Goal: Task Accomplishment & Management: Use online tool/utility

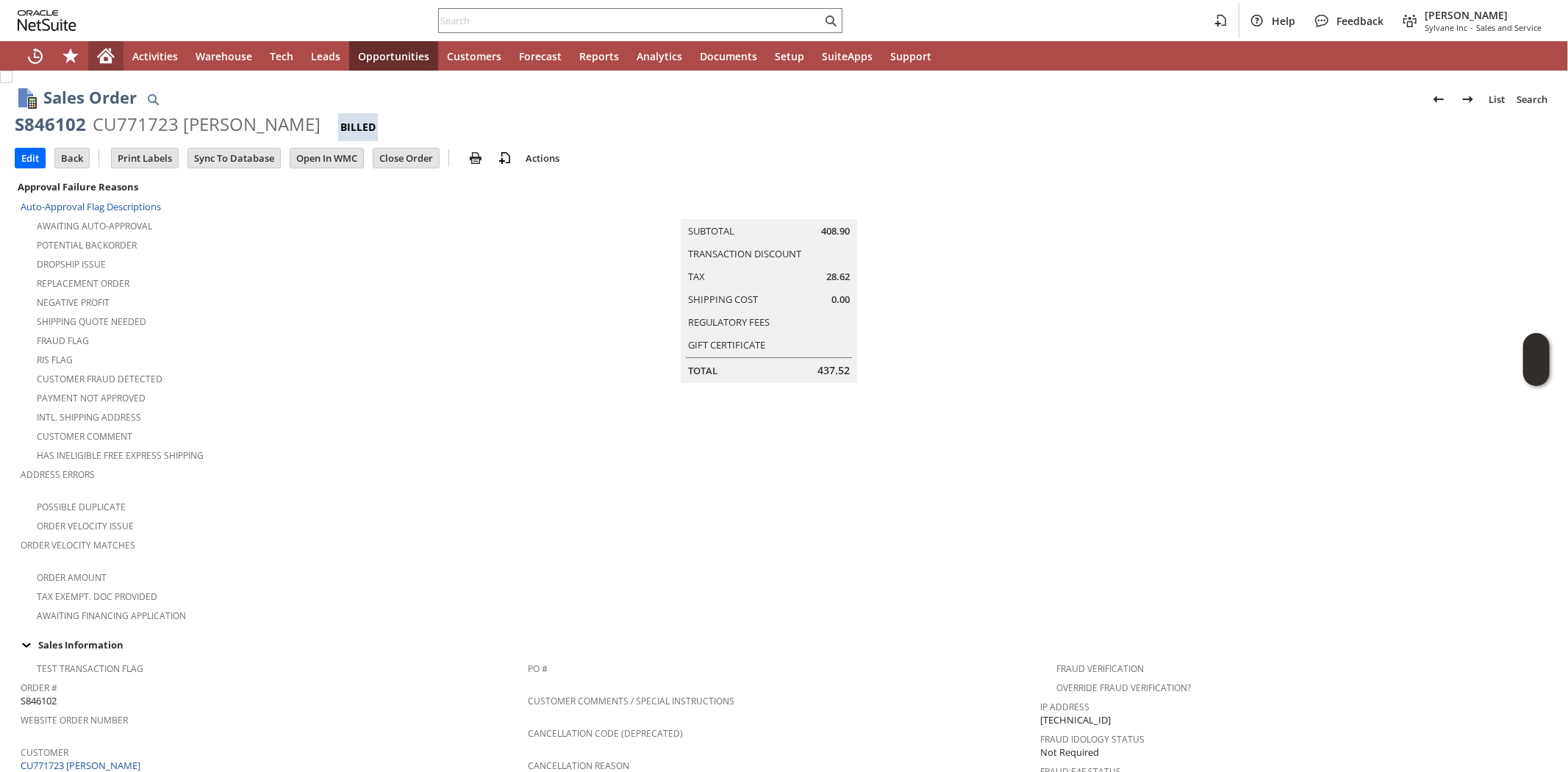
click at [103, 56] on icon "Home" at bounding box center [106, 57] width 12 height 11
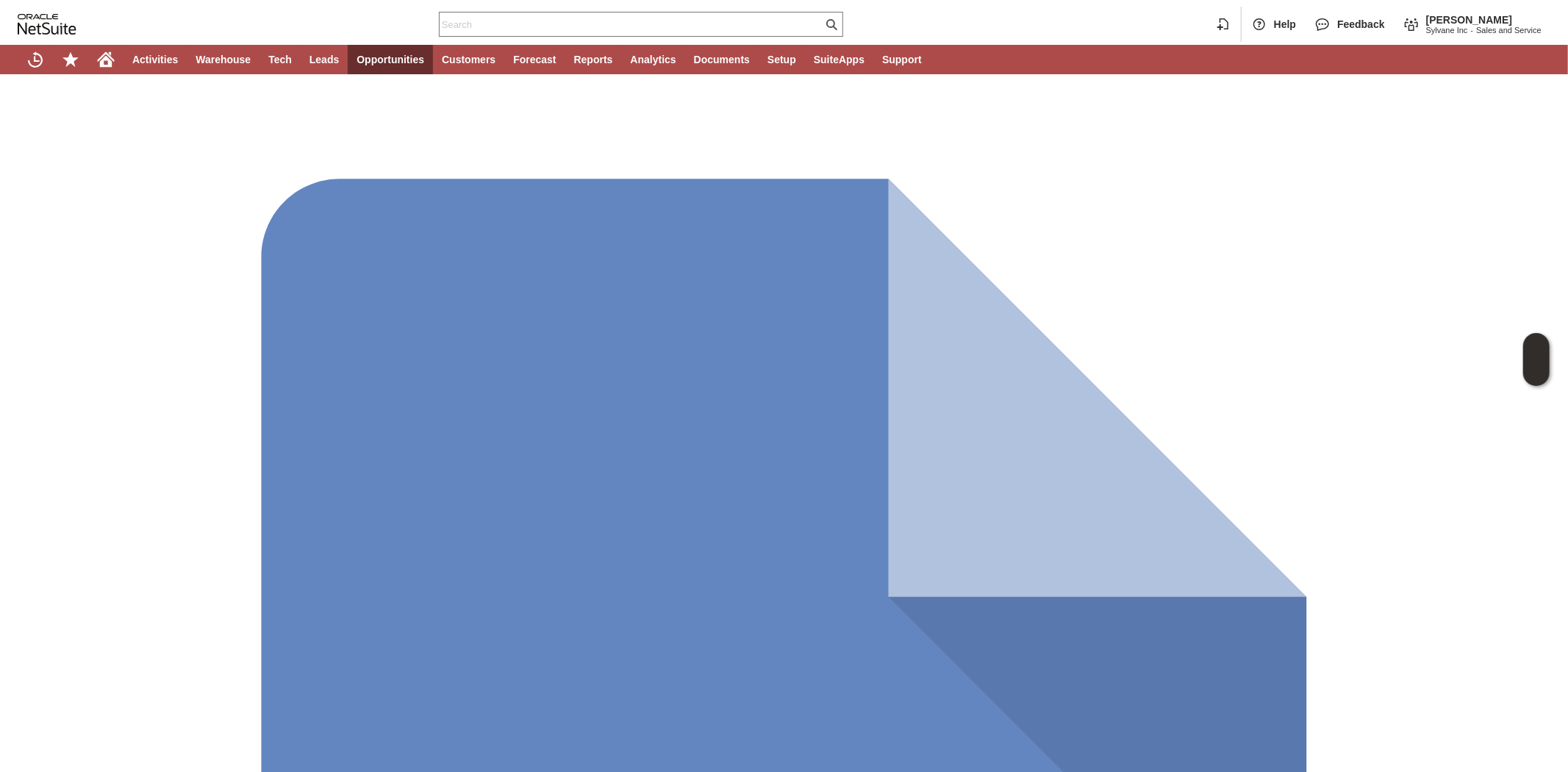
type input "CU1235492 Walter Reed National Military Medical Center"
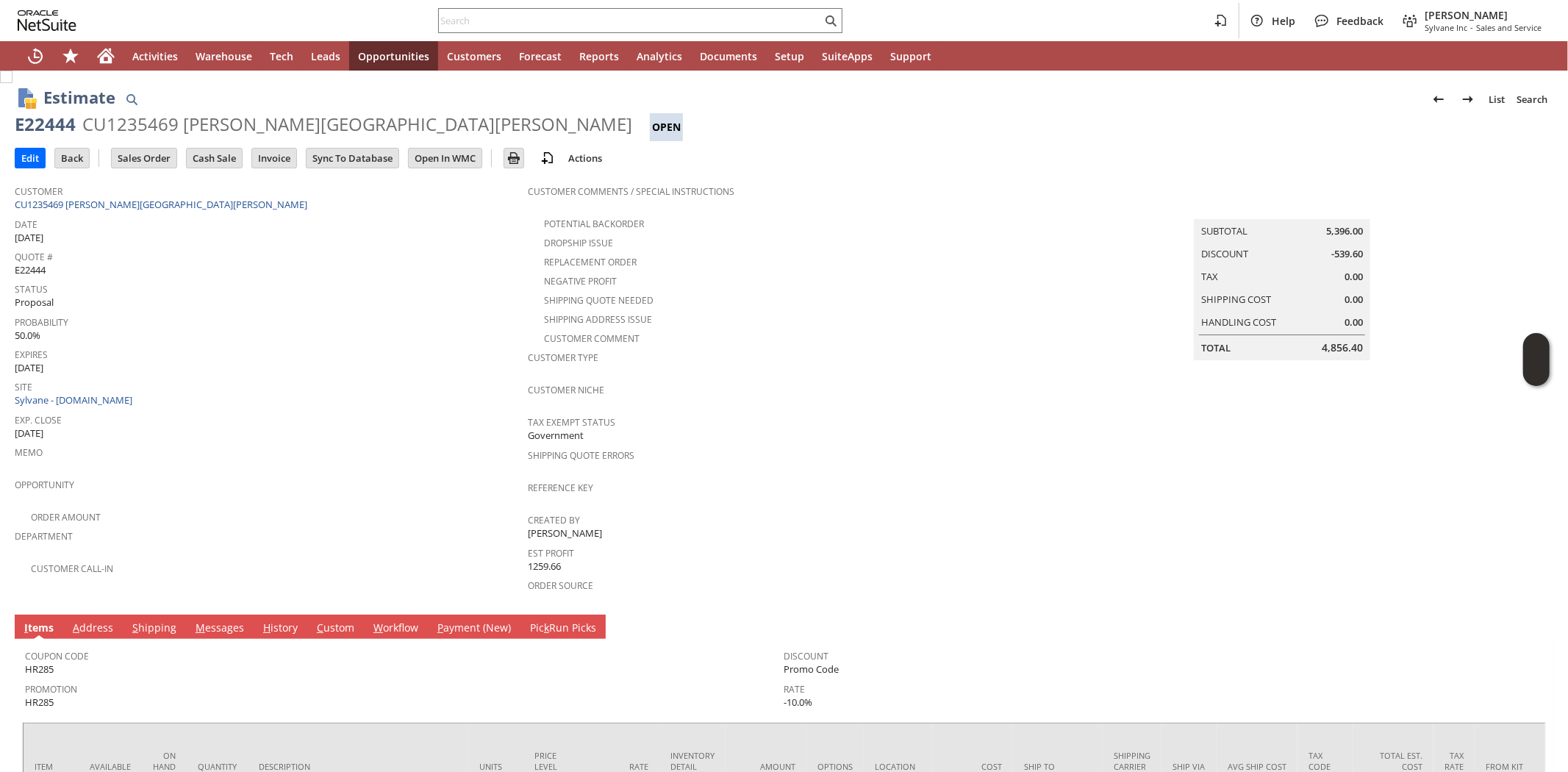
click at [216, 621] on link "M essages" at bounding box center [219, 629] width 56 height 16
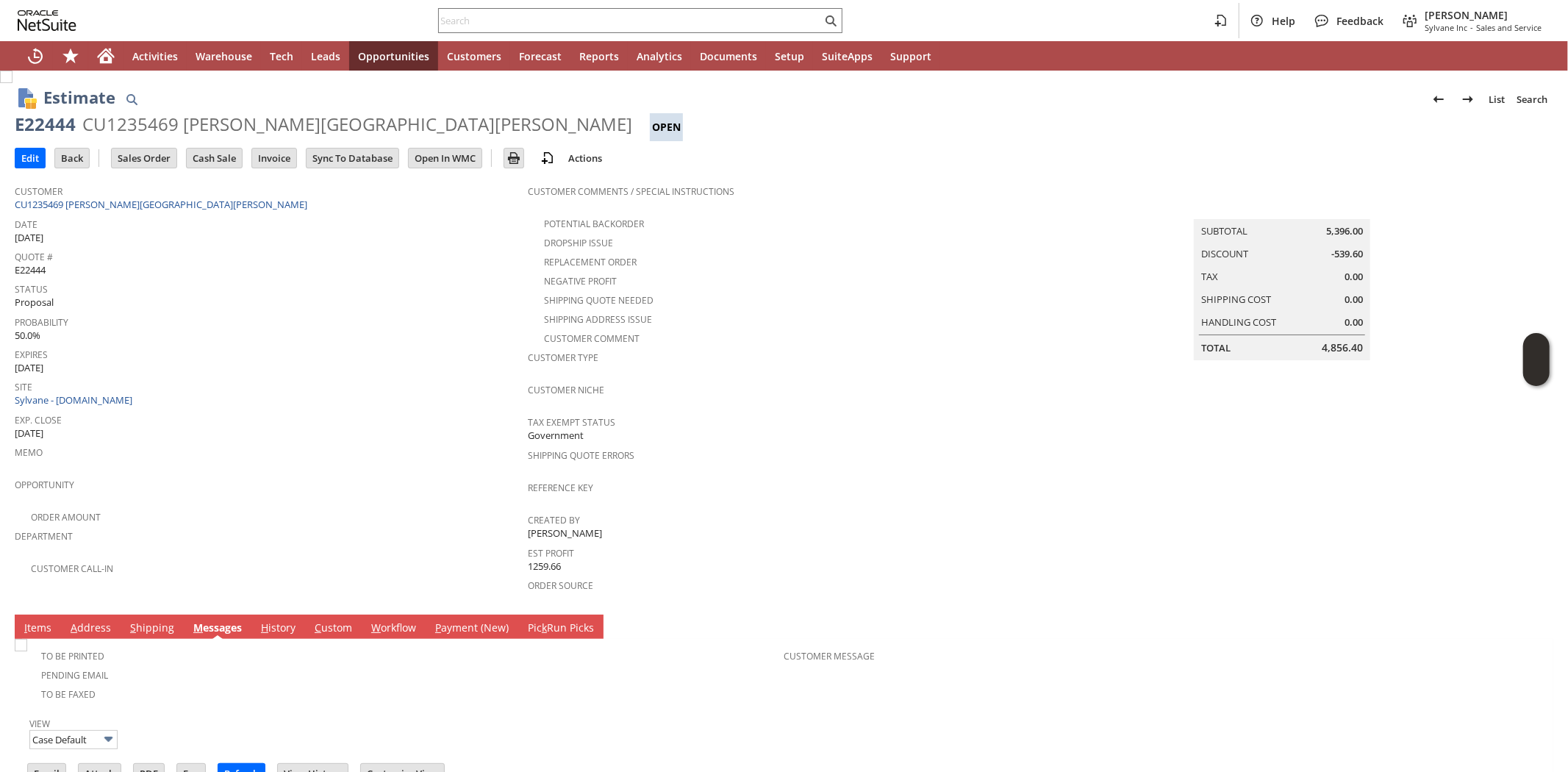
click at [387, 417] on div "Exp. Close 8/18/2025" at bounding box center [267, 425] width 506 height 31
click at [45, 123] on div "E22444" at bounding box center [44, 125] width 61 height 24
click at [320, 442] on span "Memo" at bounding box center [267, 450] width 506 height 17
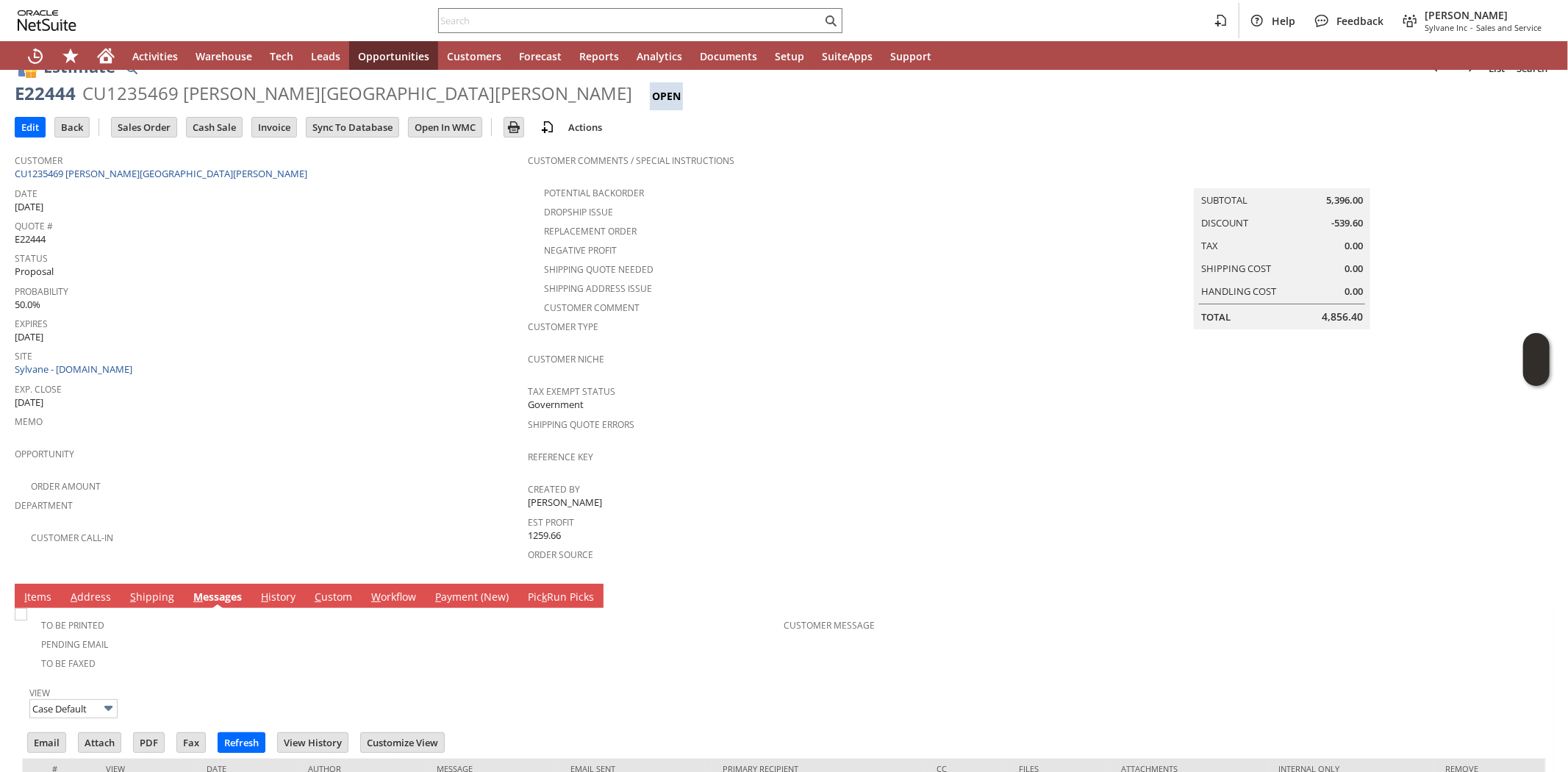
scroll to position [90, 0]
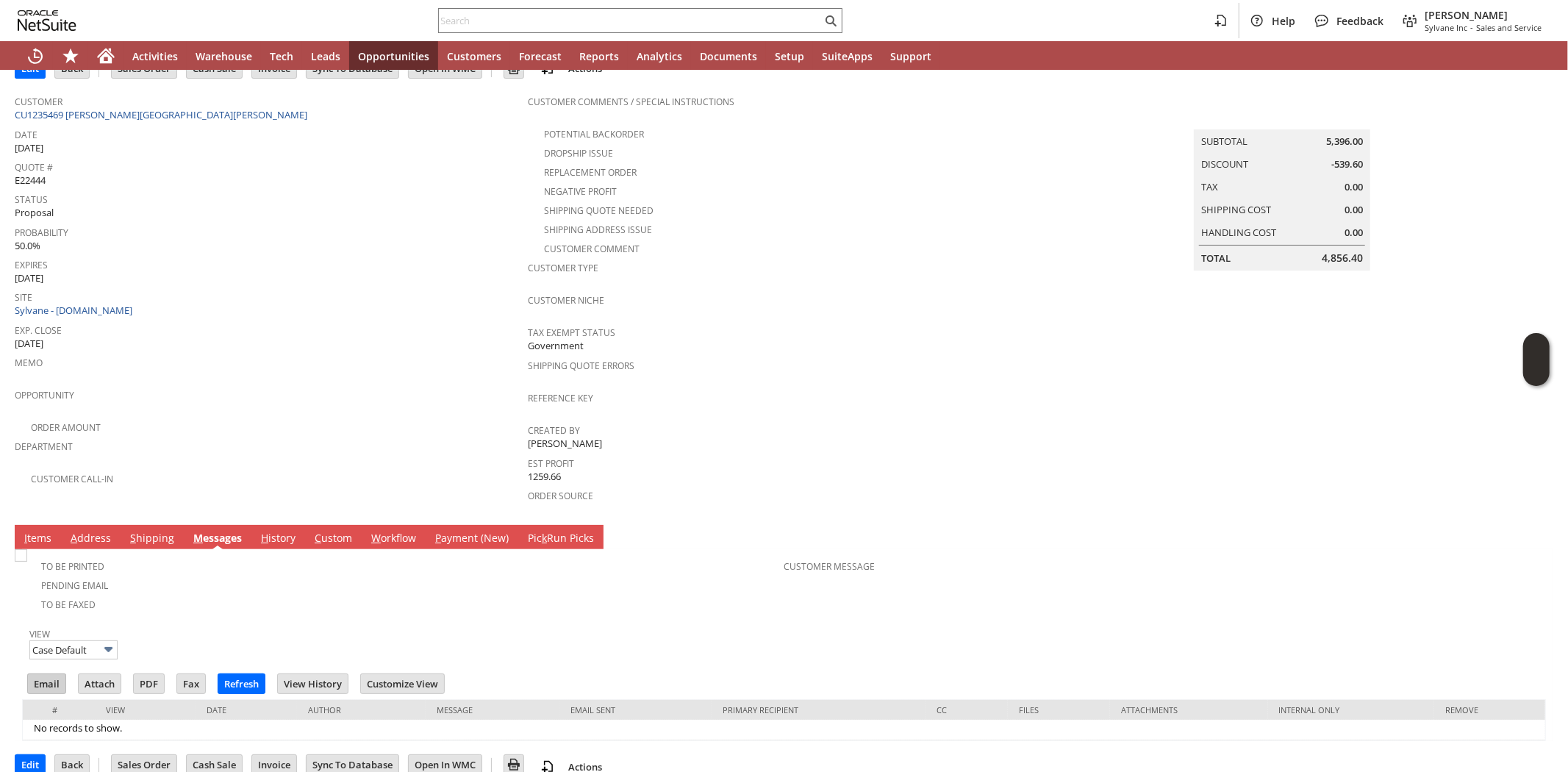
click at [35, 675] on input "Email" at bounding box center [47, 684] width 38 height 19
